Goal: Information Seeking & Learning: Find specific fact

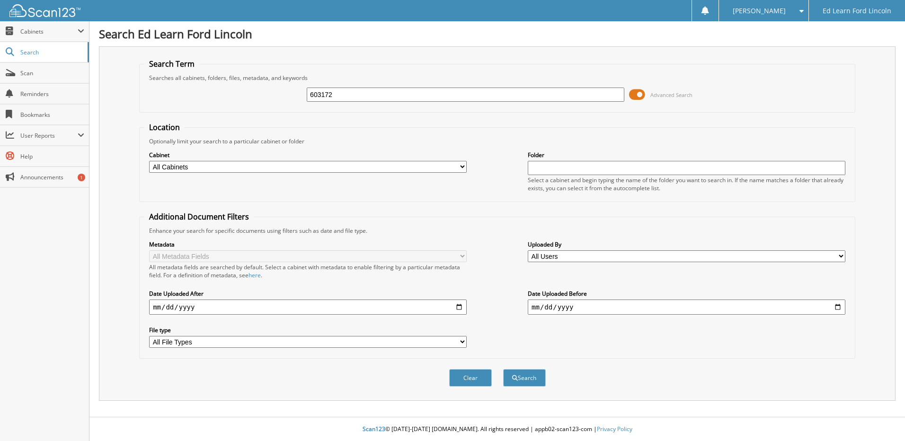
type input "603172"
click at [503, 369] on button "Search" at bounding box center [524, 378] width 43 height 18
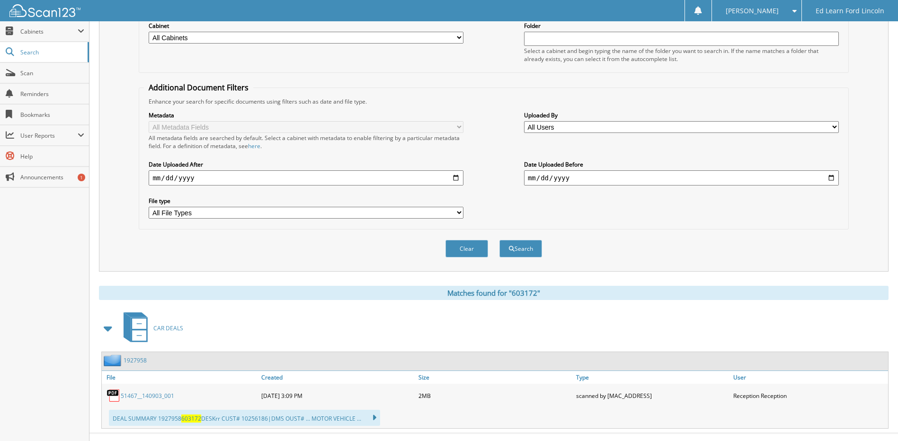
scroll to position [146, 0]
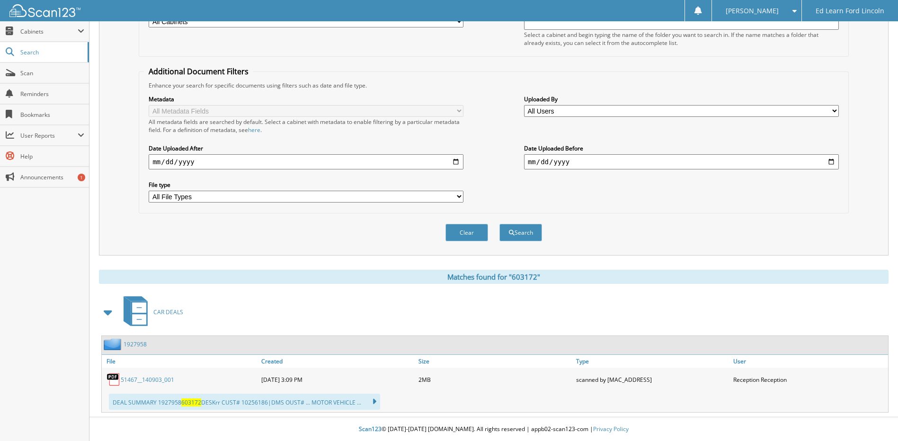
click at [130, 379] on link "51467__140903_001" at bounding box center [147, 380] width 53 height 8
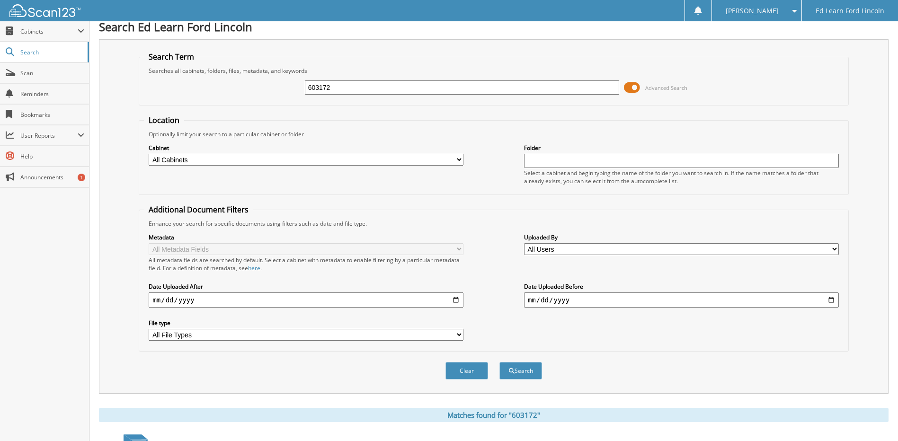
scroll to position [0, 0]
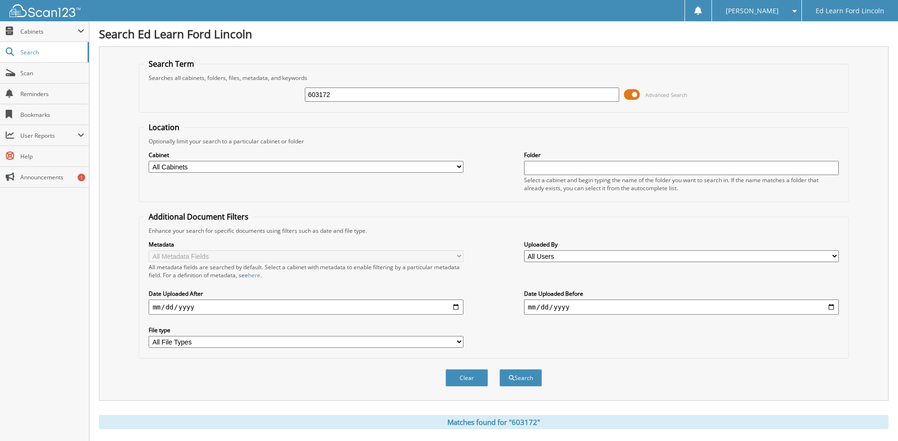
click at [372, 92] on input "603172" at bounding box center [462, 95] width 315 height 14
type input "603712"
click at [499, 369] on button "Search" at bounding box center [520, 378] width 43 height 18
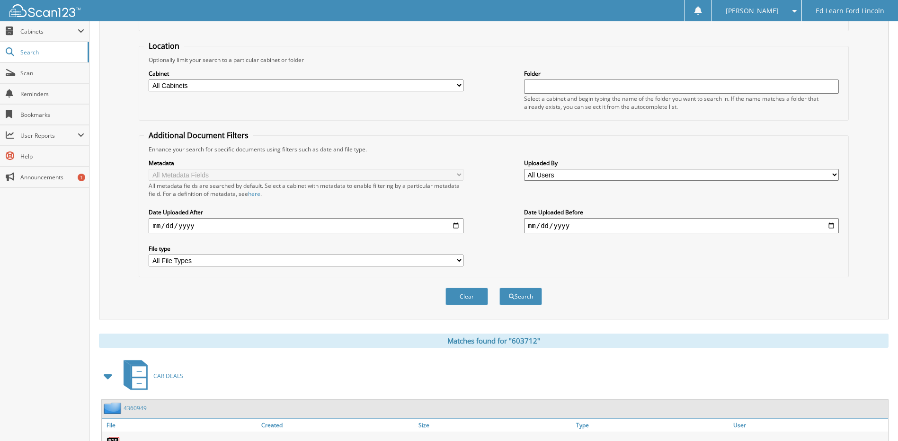
scroll to position [146, 0]
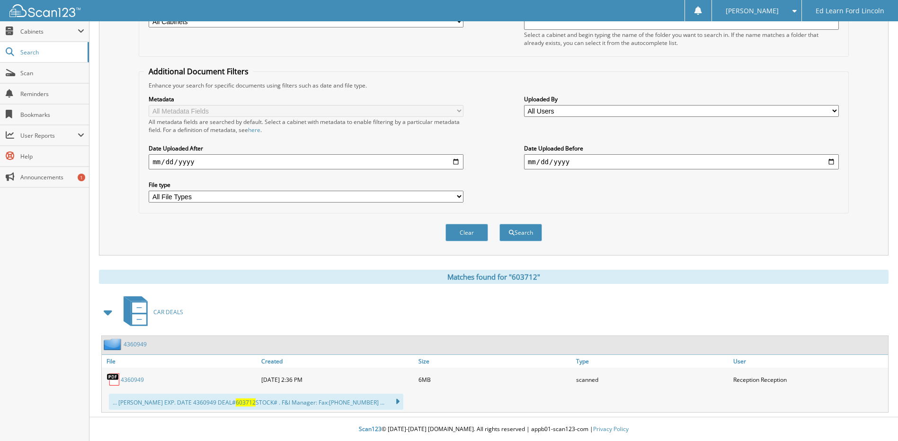
click at [130, 379] on link "4360949" at bounding box center [132, 380] width 23 height 8
